Goal: Transaction & Acquisition: Purchase product/service

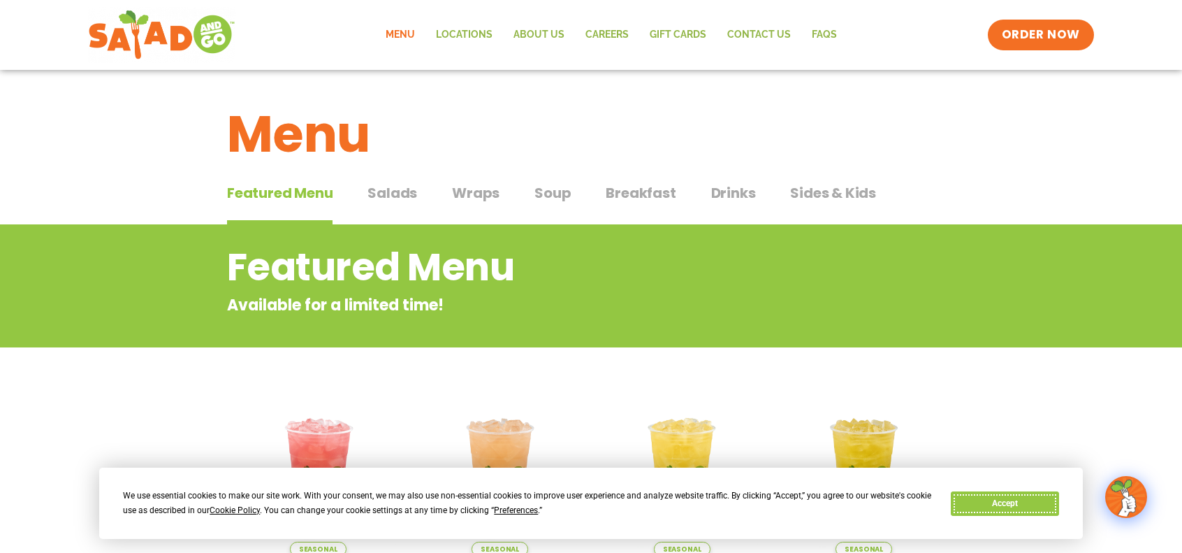
click at [982, 500] on button "Accept" at bounding box center [1005, 503] width 108 height 24
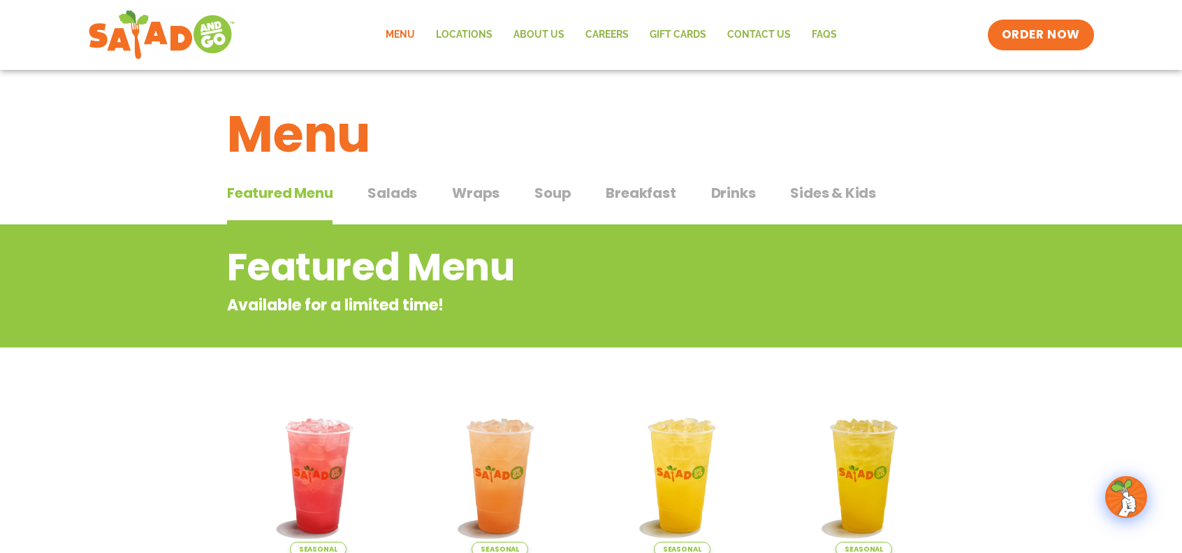
click at [401, 34] on link "Menu" at bounding box center [400, 35] width 50 height 32
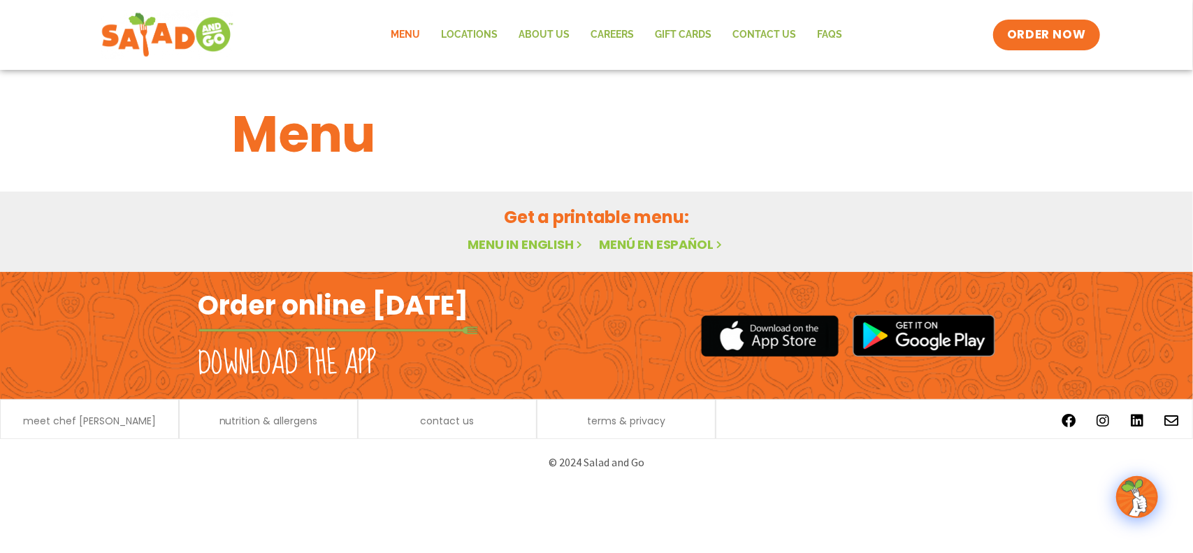
click at [185, 44] on img at bounding box center [167, 35] width 132 height 50
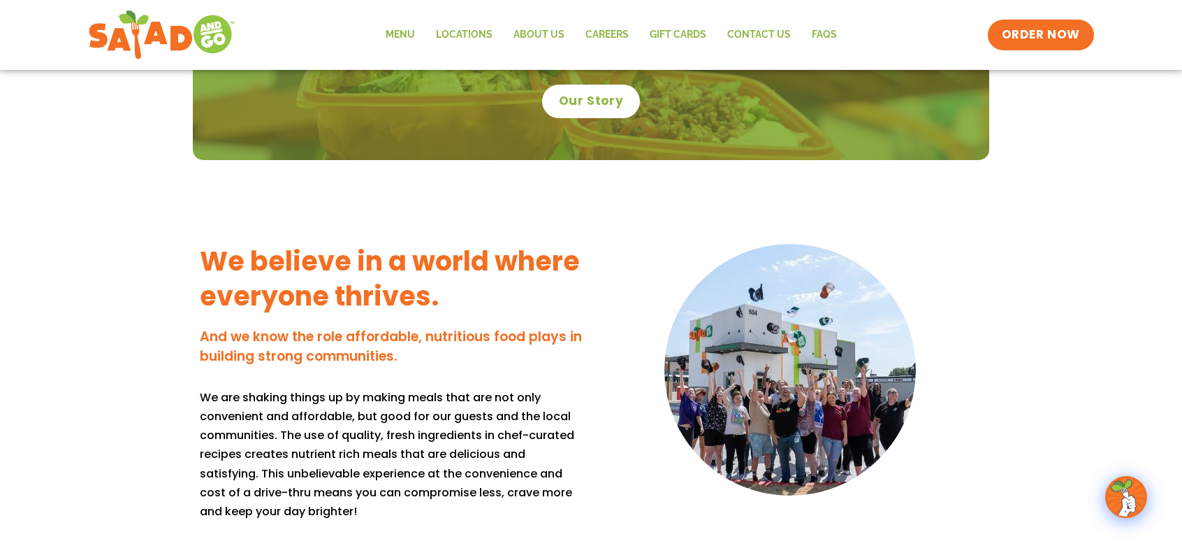
scroll to position [743, 0]
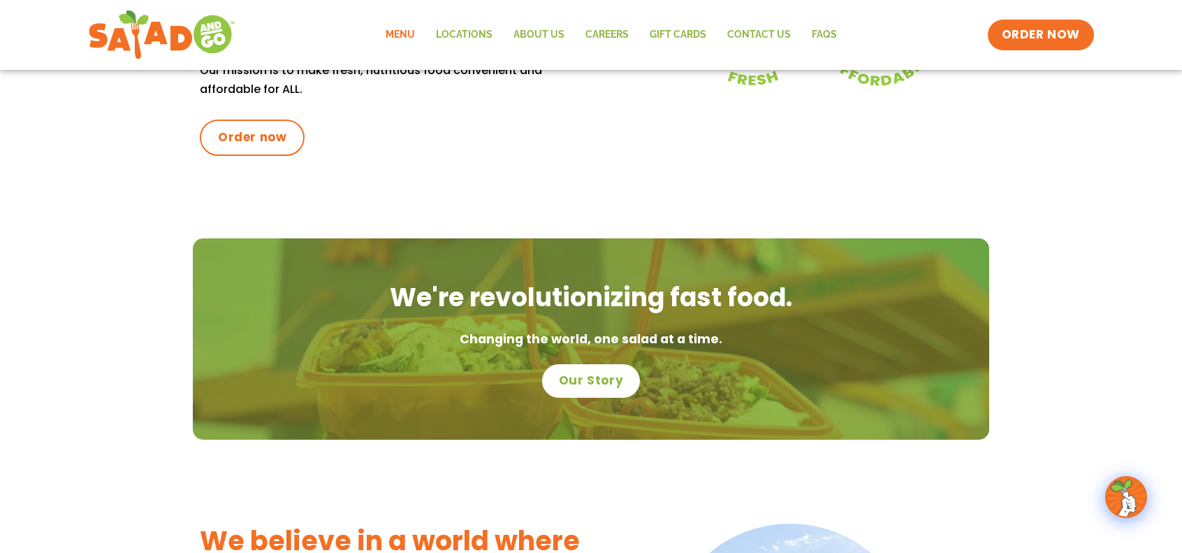
click at [398, 35] on link "Menu" at bounding box center [400, 35] width 50 height 32
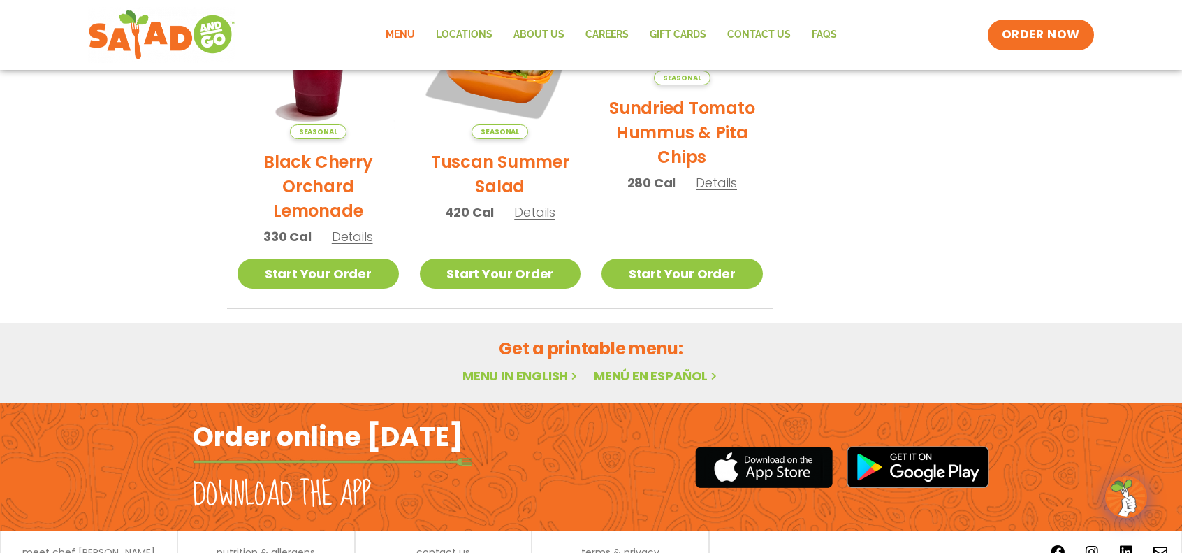
scroll to position [832, 0]
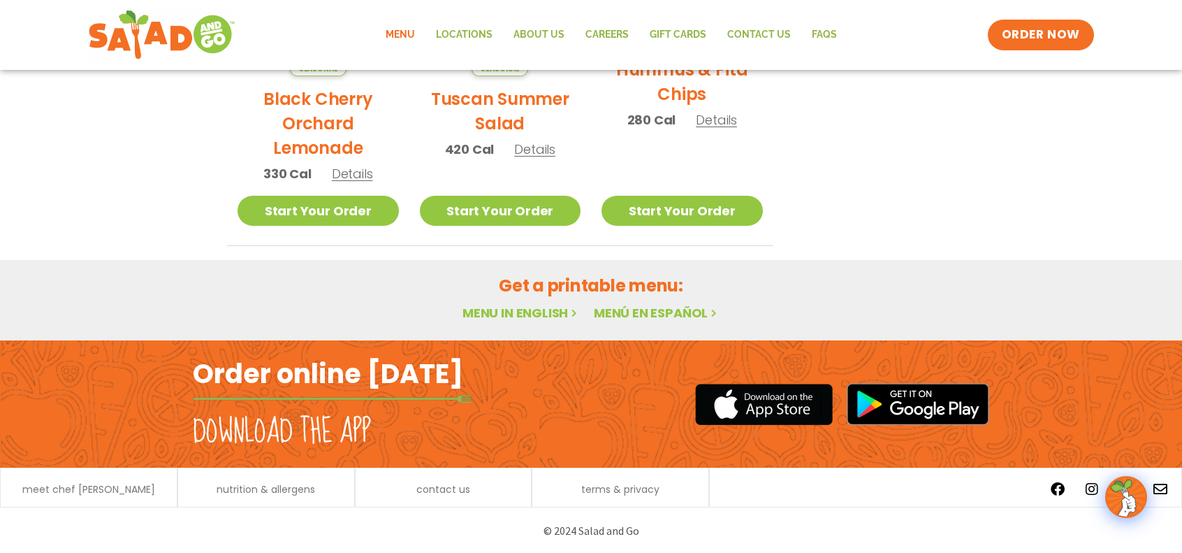
click at [509, 308] on link "Menu in English" at bounding box center [521, 312] width 117 height 17
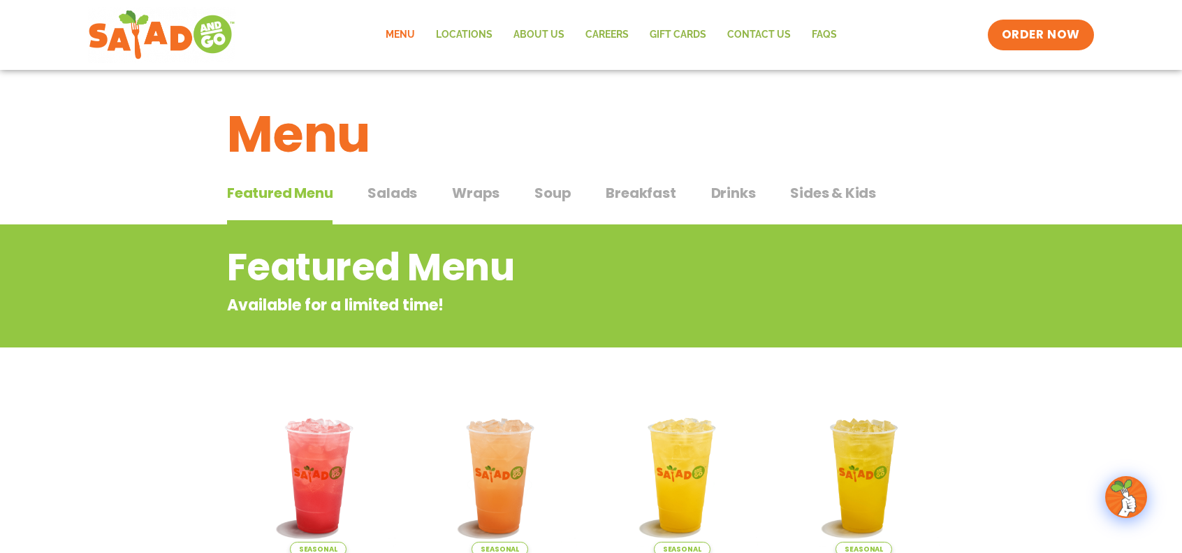
click at [454, 194] on span "Wraps" at bounding box center [476, 192] width 48 height 21
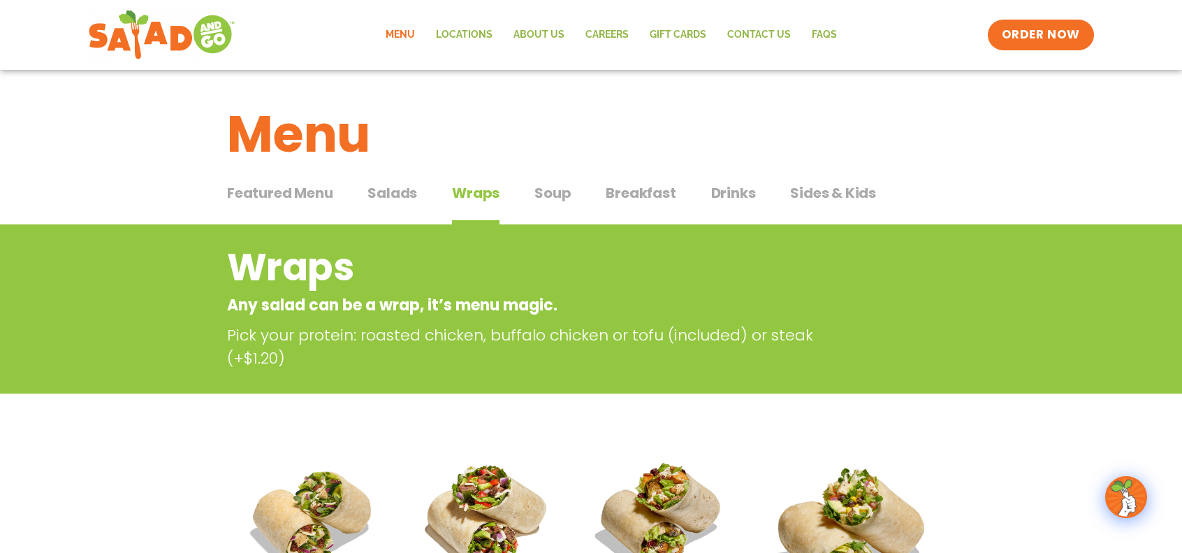
click at [787, 195] on div "Featured Menu Featured Menu Salads Salads Wraps Wraps Soup Soup Breakfast Break…" at bounding box center [591, 201] width 728 height 48
click at [822, 191] on span "Sides & Kids" at bounding box center [833, 192] width 86 height 21
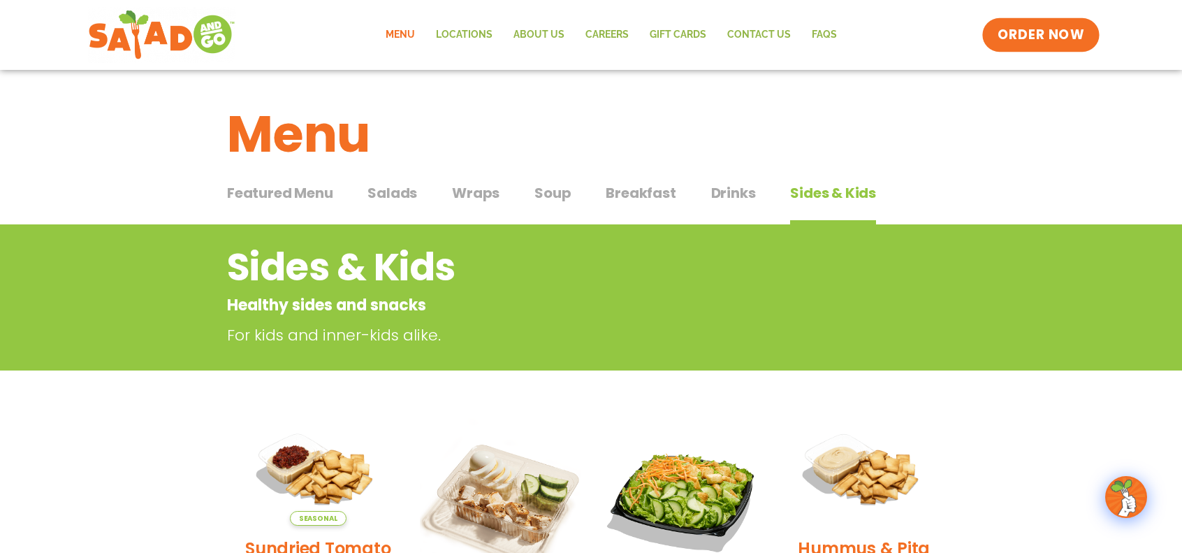
click at [1016, 42] on span "ORDER NOW" at bounding box center [1041, 35] width 87 height 18
